Goal: Navigation & Orientation: Find specific page/section

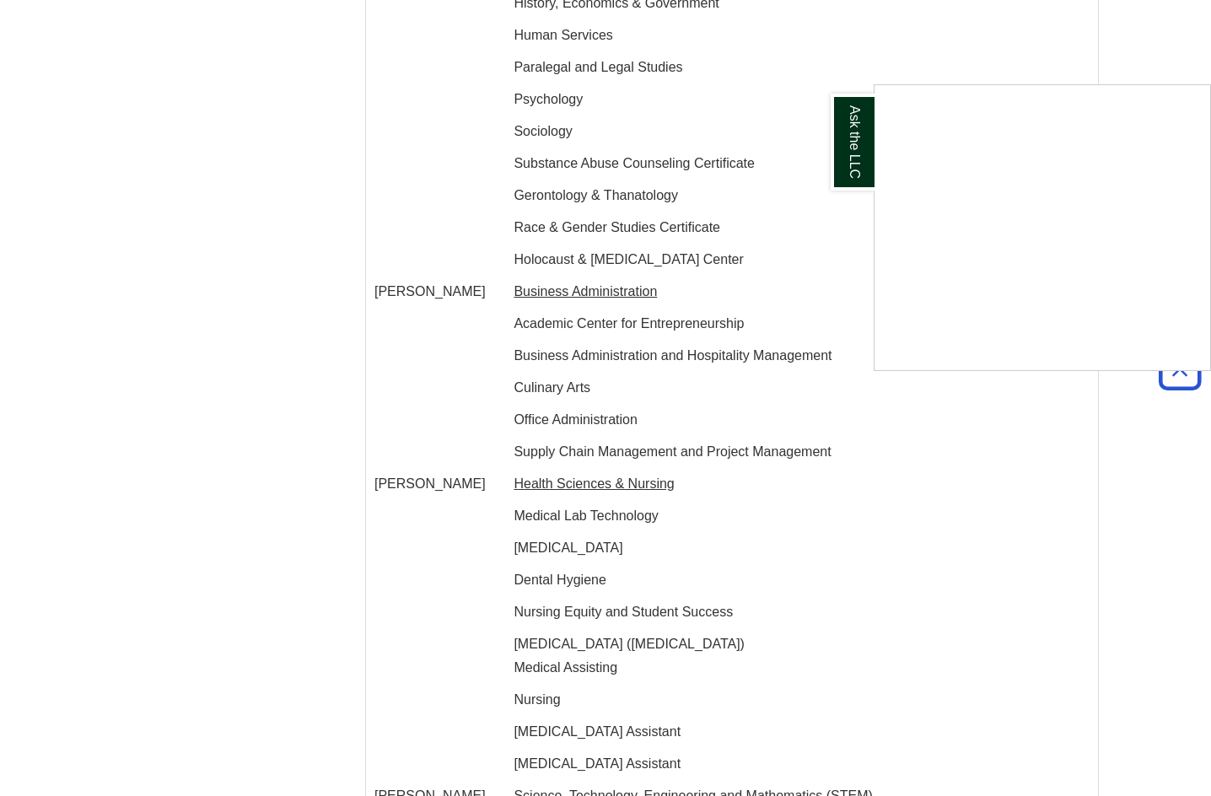
scroll to position [2613, 0]
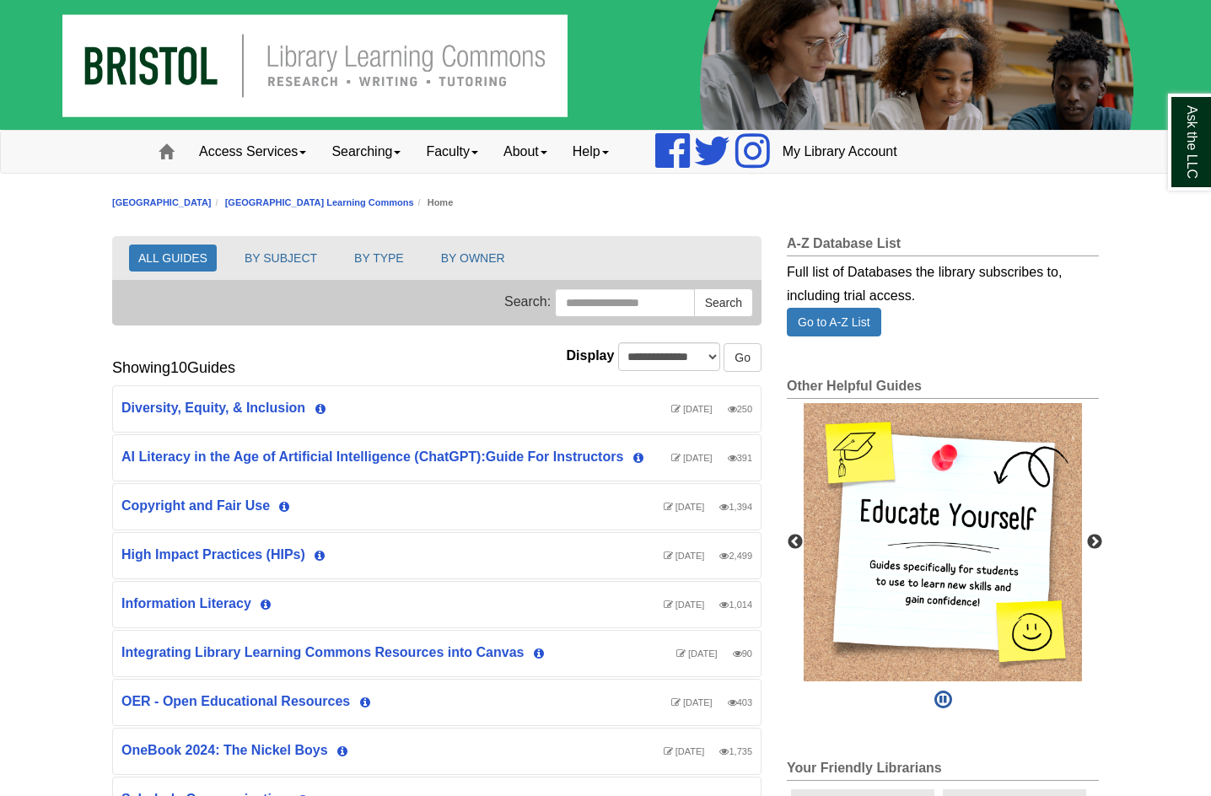
scroll to position [590, 0]
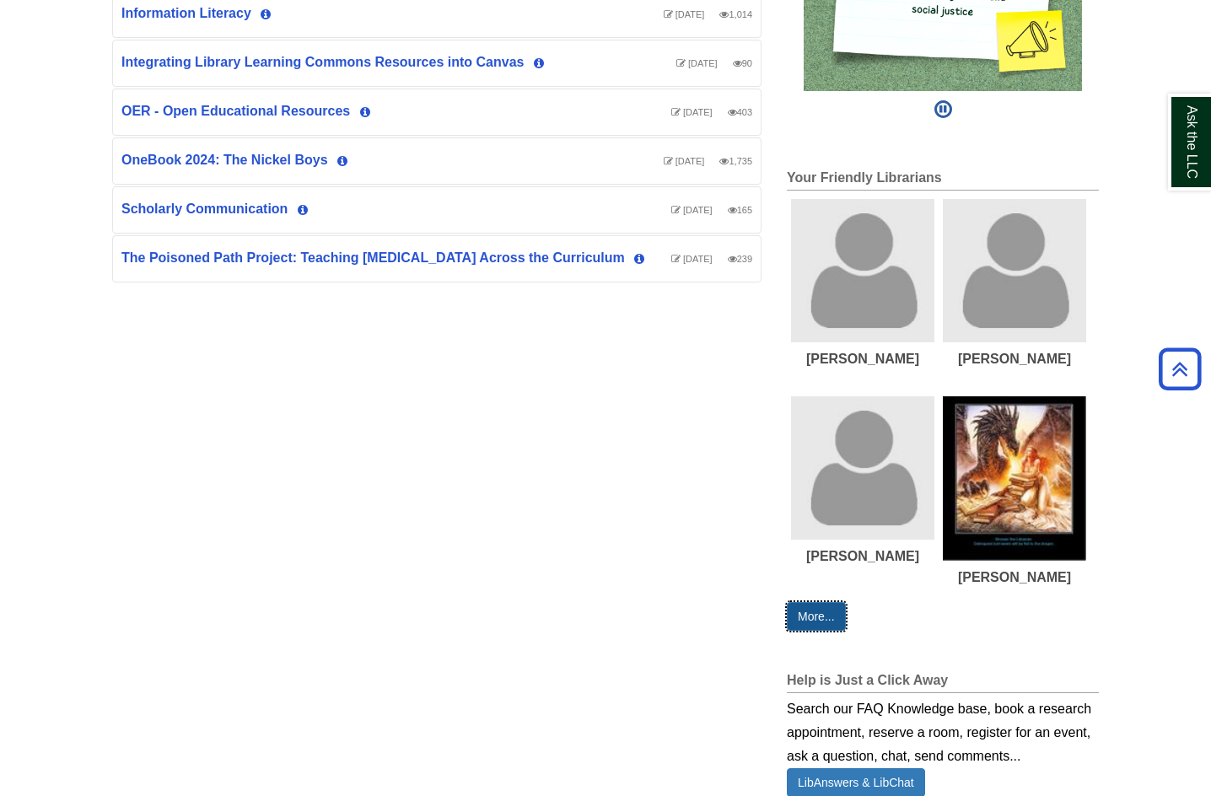
click at [821, 615] on link "More..." at bounding box center [815, 616] width 59 height 29
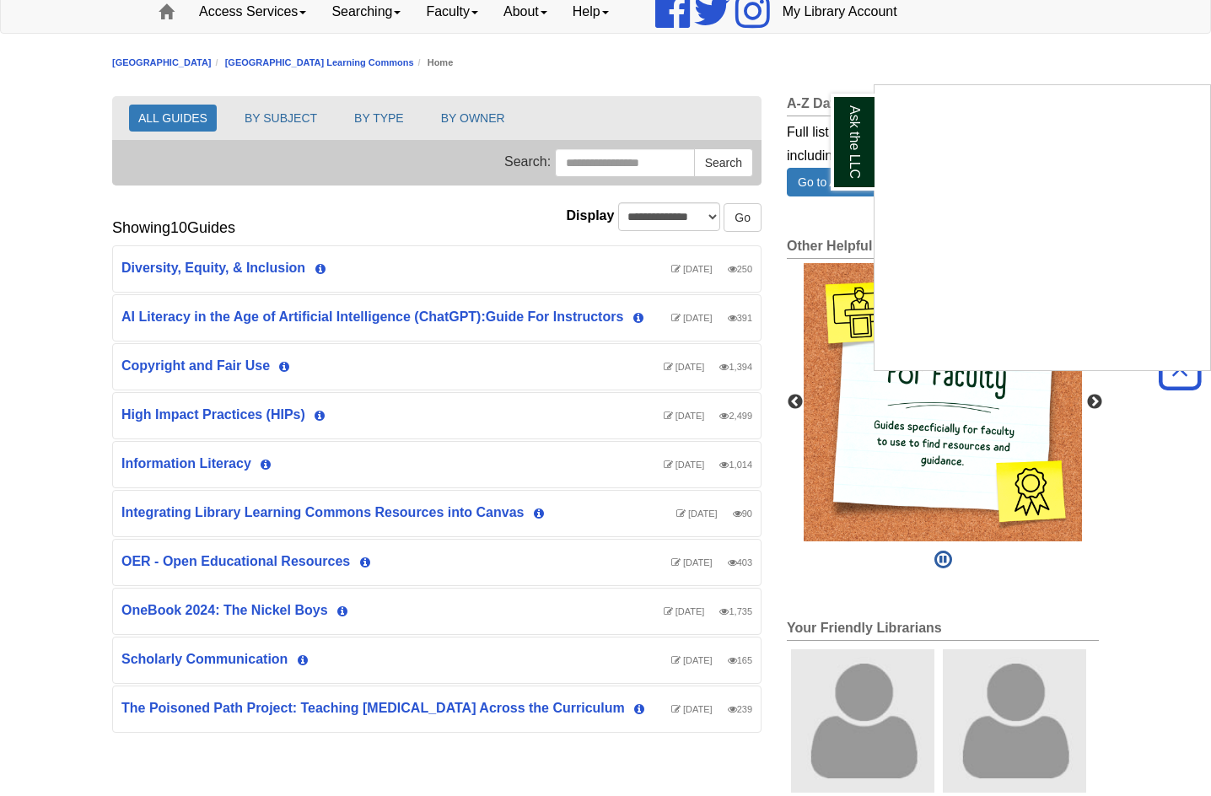
scroll to position [83, 0]
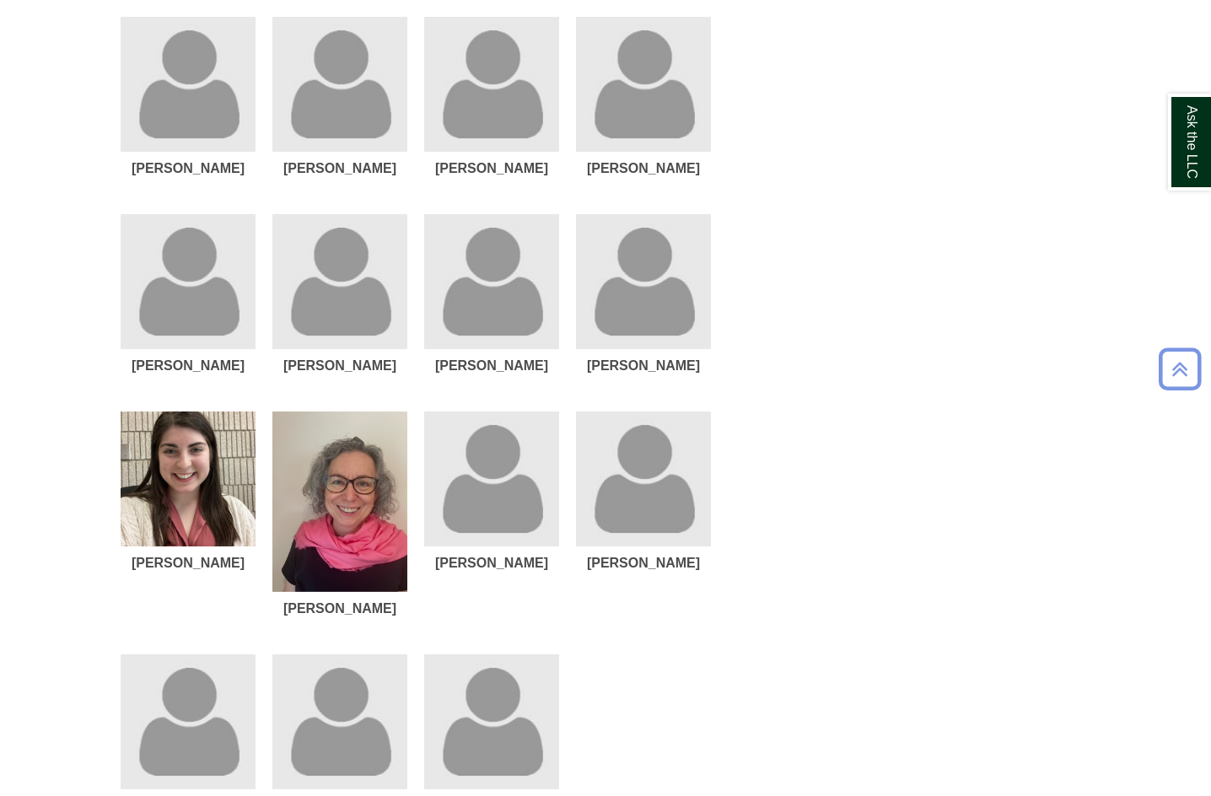
scroll to position [1106, 0]
